Goal: Information Seeking & Learning: Learn about a topic

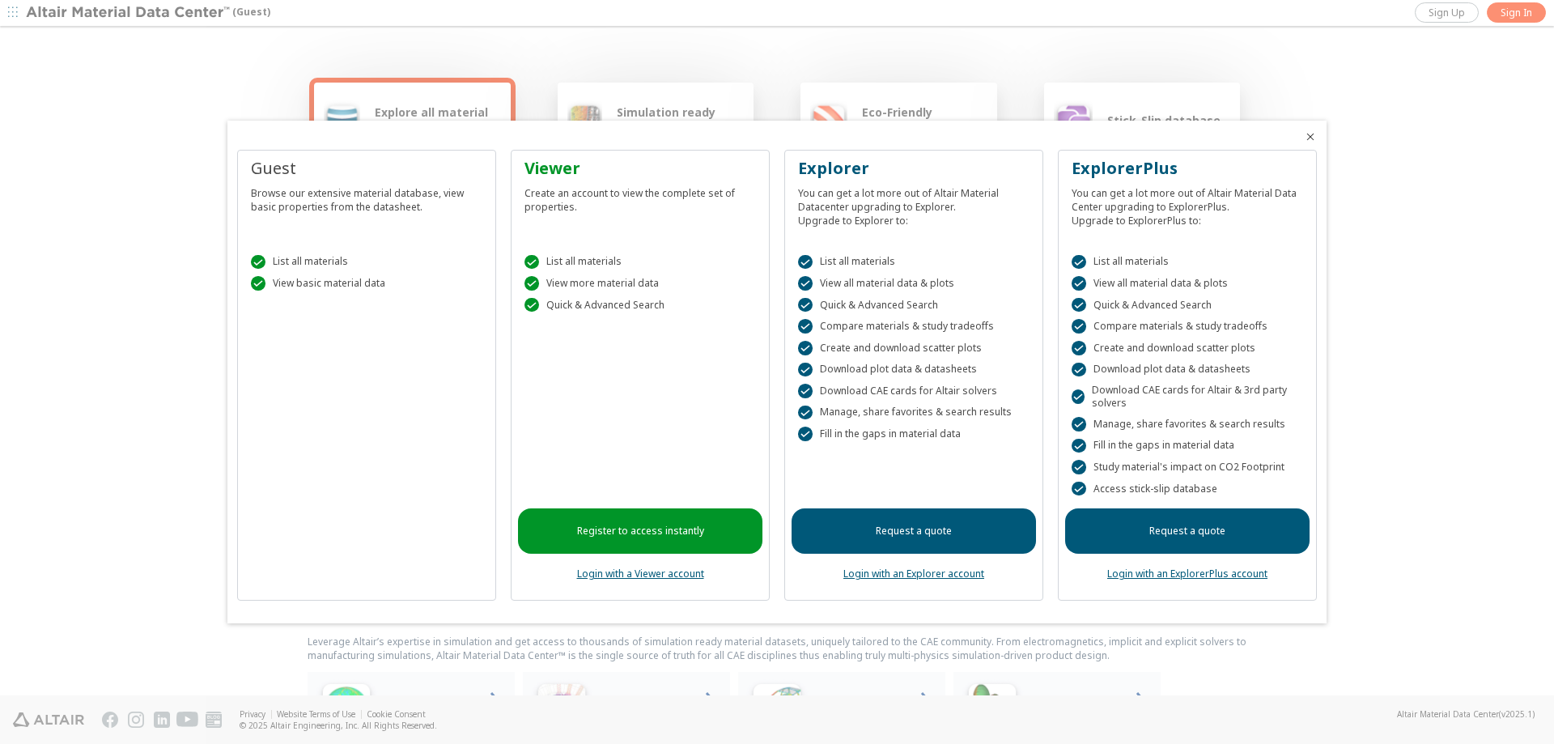
click at [299, 261] on div " List all materials" at bounding box center [367, 262] width 232 height 15
click at [336, 286] on div " View basic material data" at bounding box center [367, 283] width 232 height 15
click at [641, 534] on link "Register to access instantly" at bounding box center [640, 530] width 244 height 45
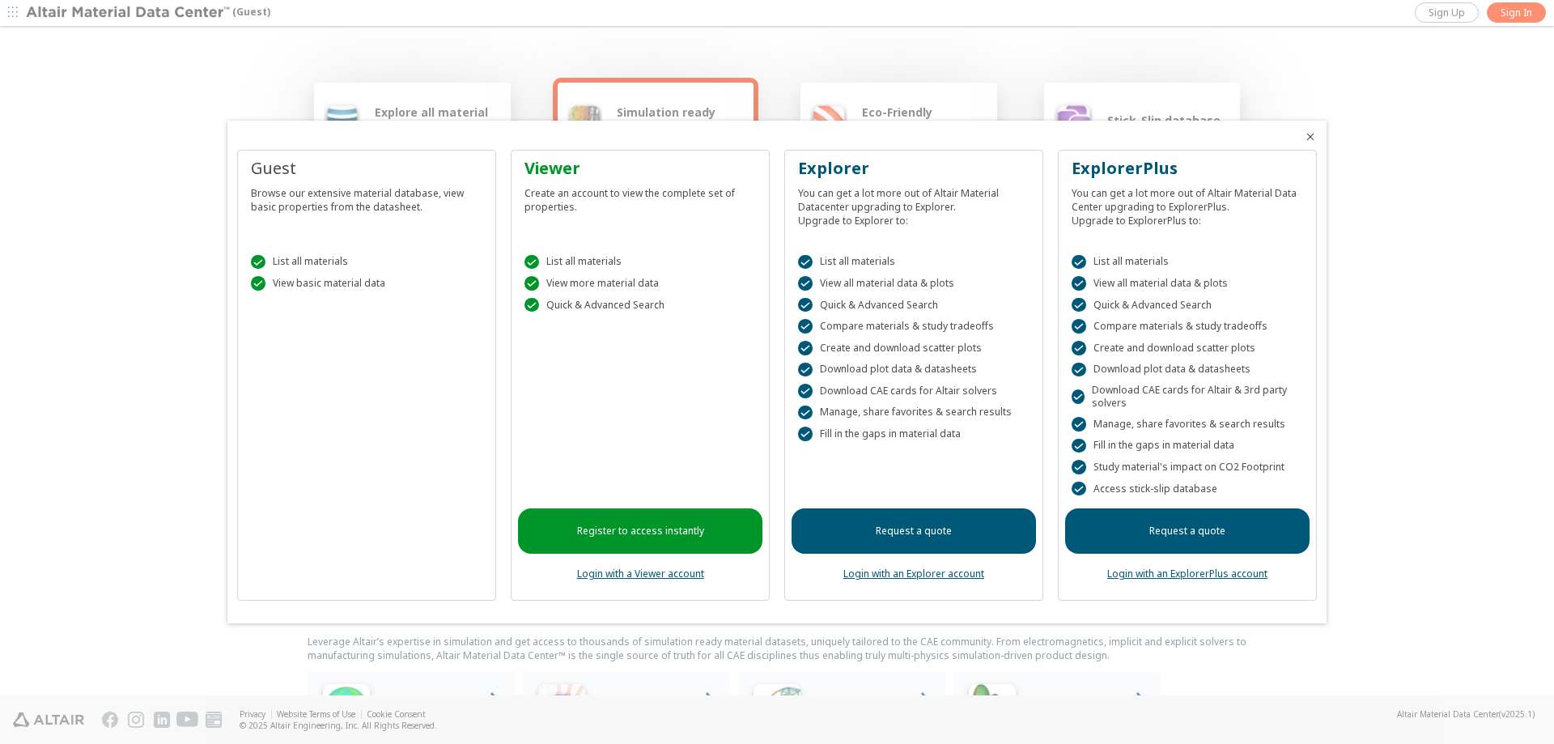
click at [1206, 529] on link "Request a quote" at bounding box center [1187, 530] width 244 height 45
click at [1315, 136] on icon "Close" at bounding box center [1310, 136] width 13 height 13
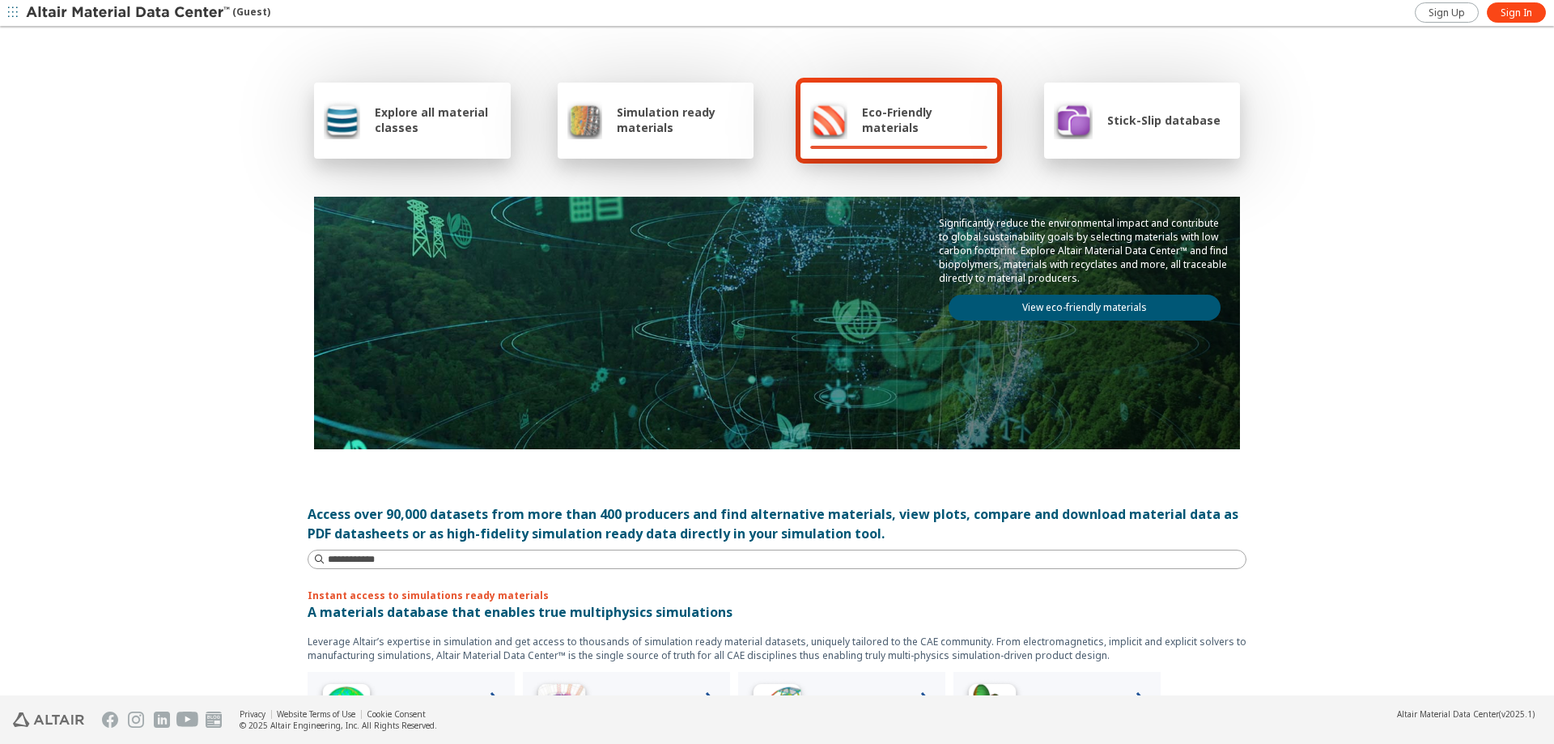
click at [1190, 135] on div "Stick-Slip database" at bounding box center [1137, 119] width 167 height 39
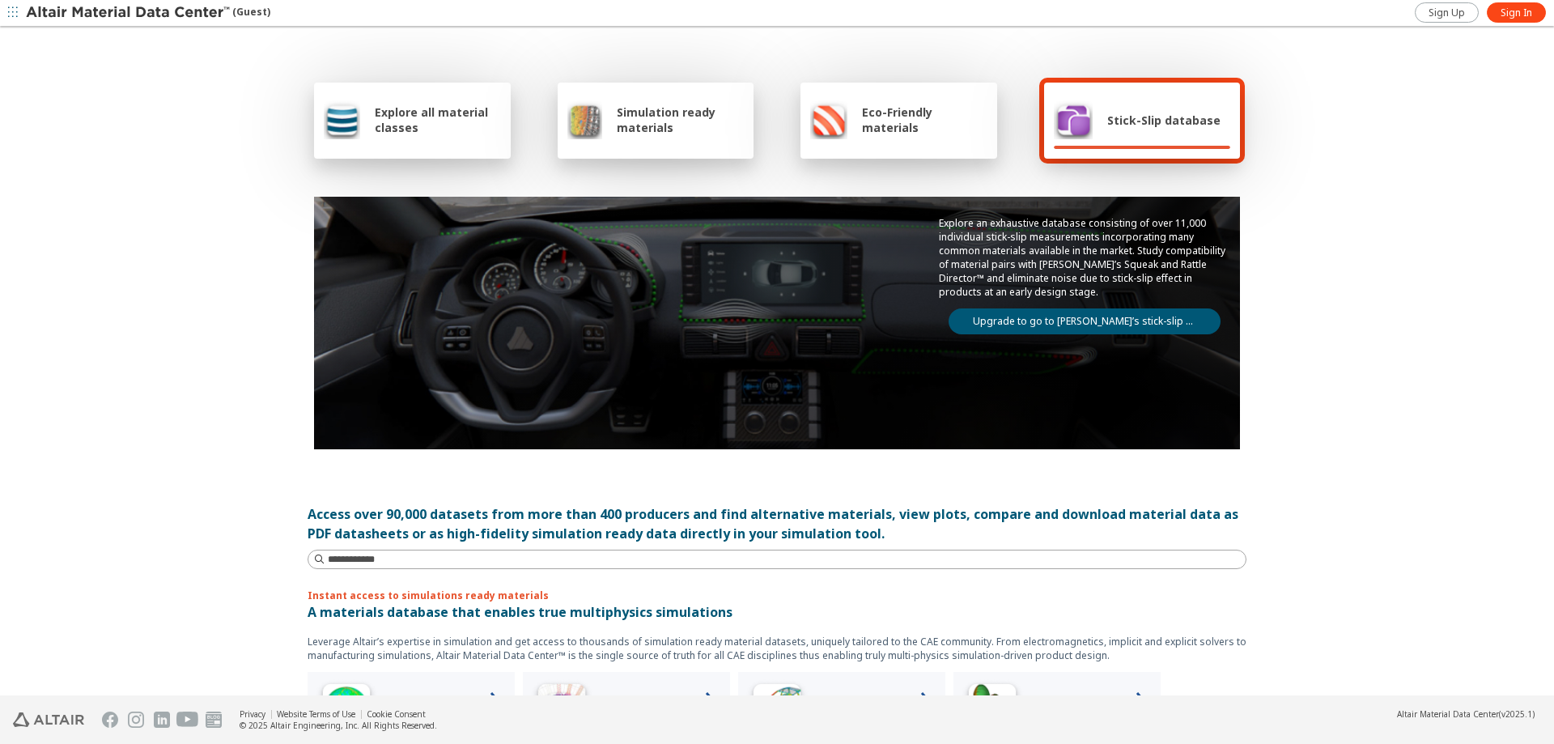
click at [1115, 138] on div "Stick-Slip database" at bounding box center [1137, 119] width 167 height 39
click at [1066, 323] on link "Upgrade to go to [PERSON_NAME]’s stick-slip database" at bounding box center [1085, 321] width 272 height 26
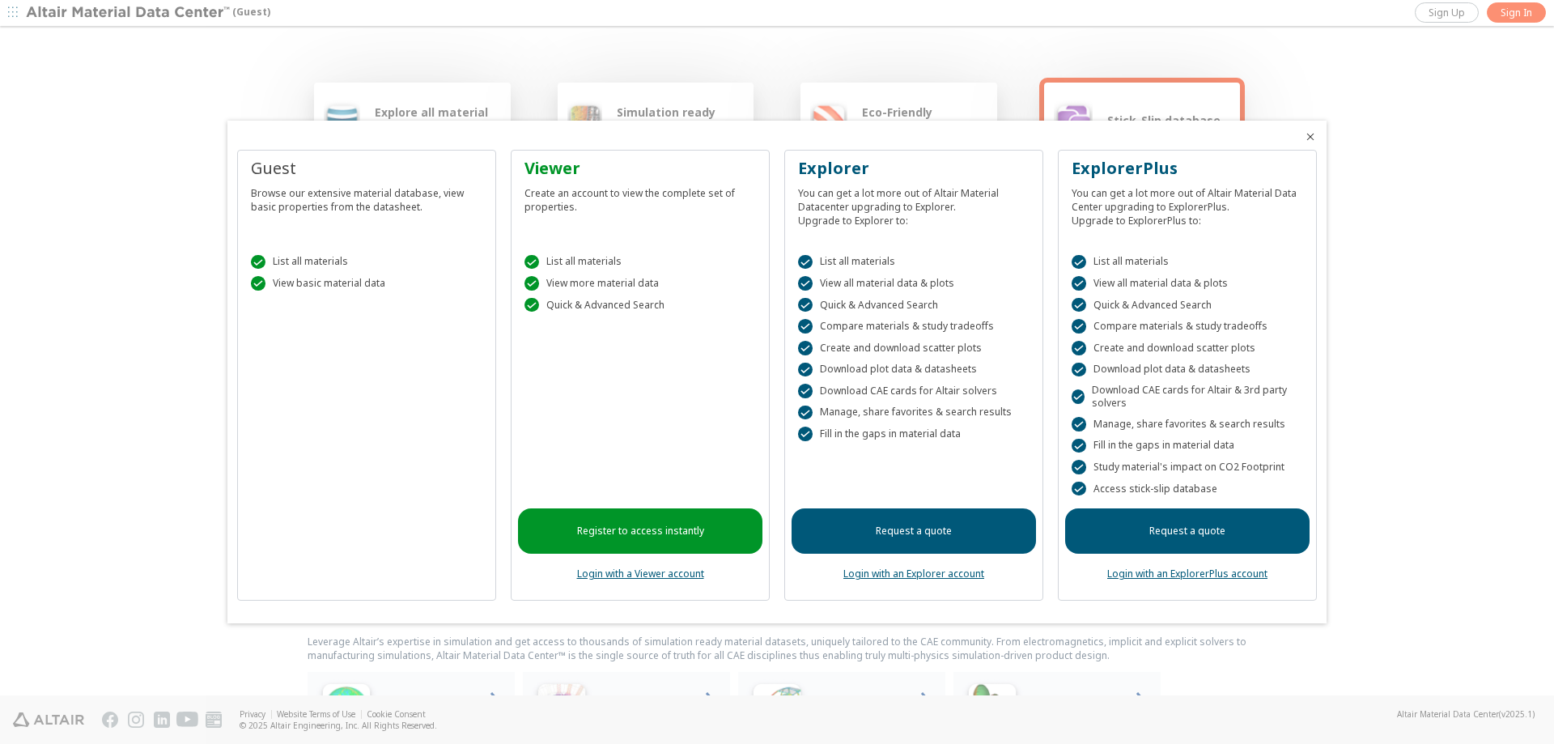
click at [1304, 133] on span "Close" at bounding box center [1310, 136] width 19 height 13
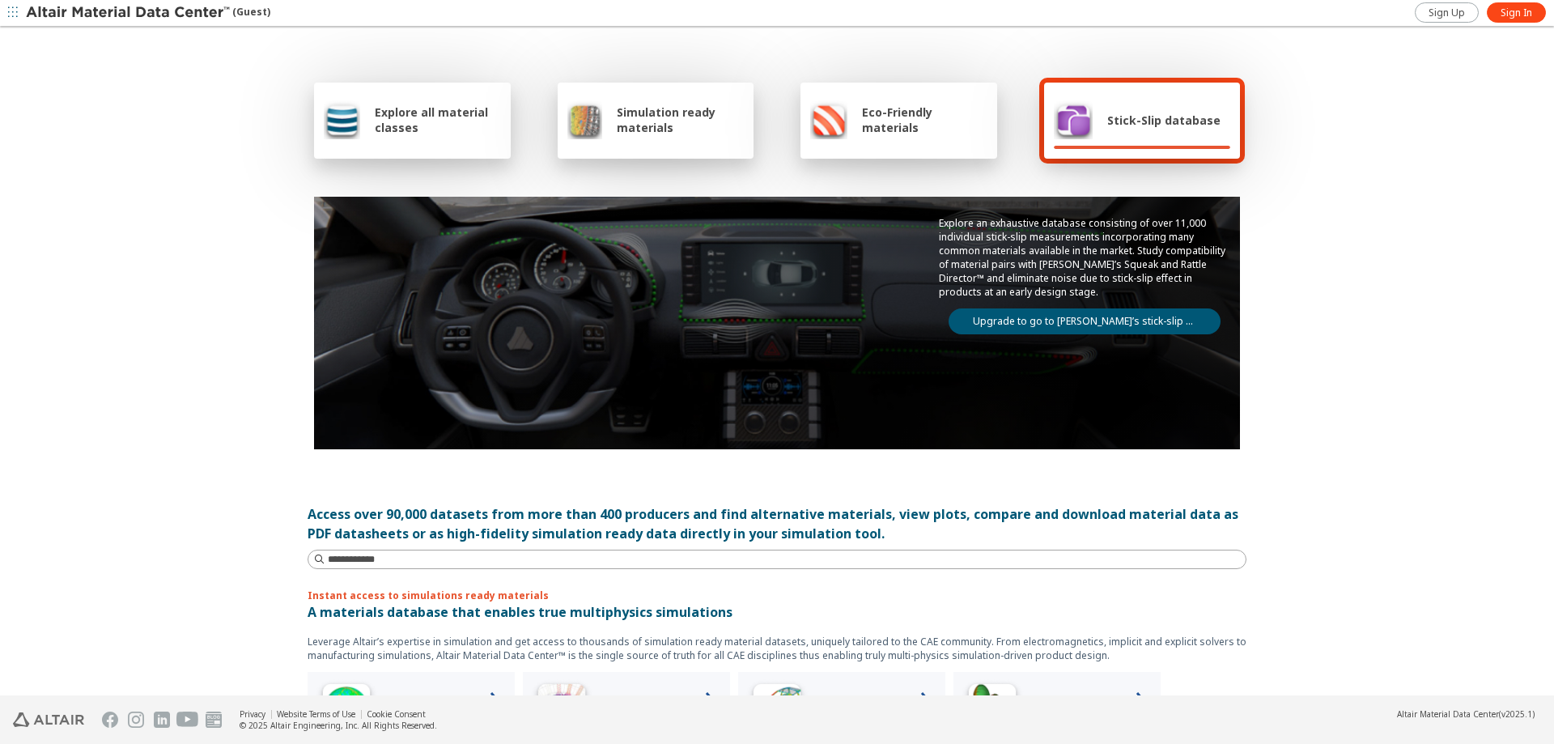
click at [1370, 176] on div "Explore all material classes Simulation ready materials Eco-Friendly materials …" at bounding box center [777, 362] width 1554 height 668
